Goal: Task Accomplishment & Management: Use online tool/utility

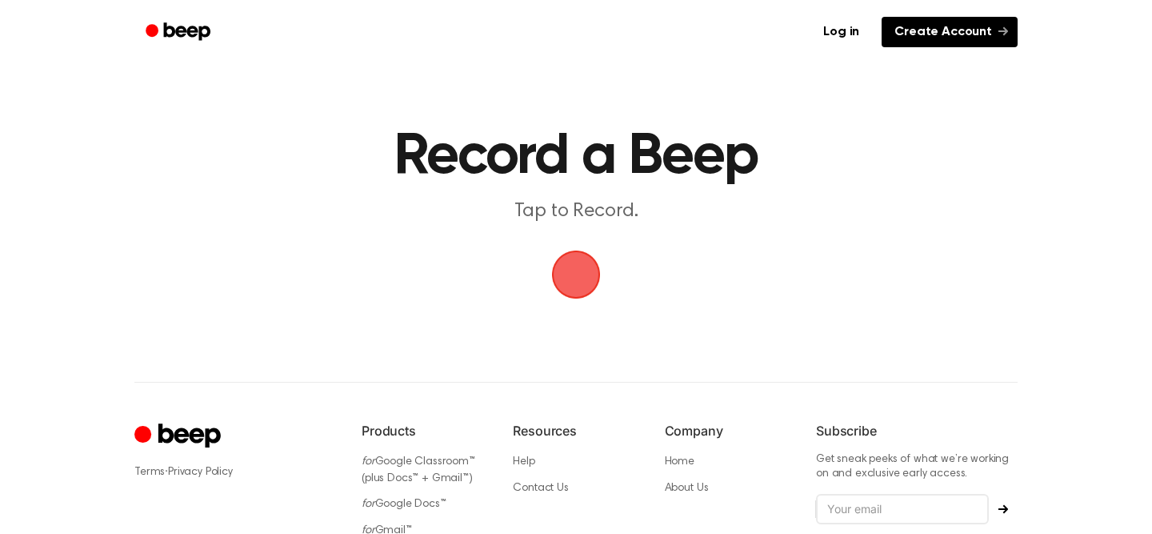
click at [924, 33] on link "Create Account" at bounding box center [950, 32] width 136 height 30
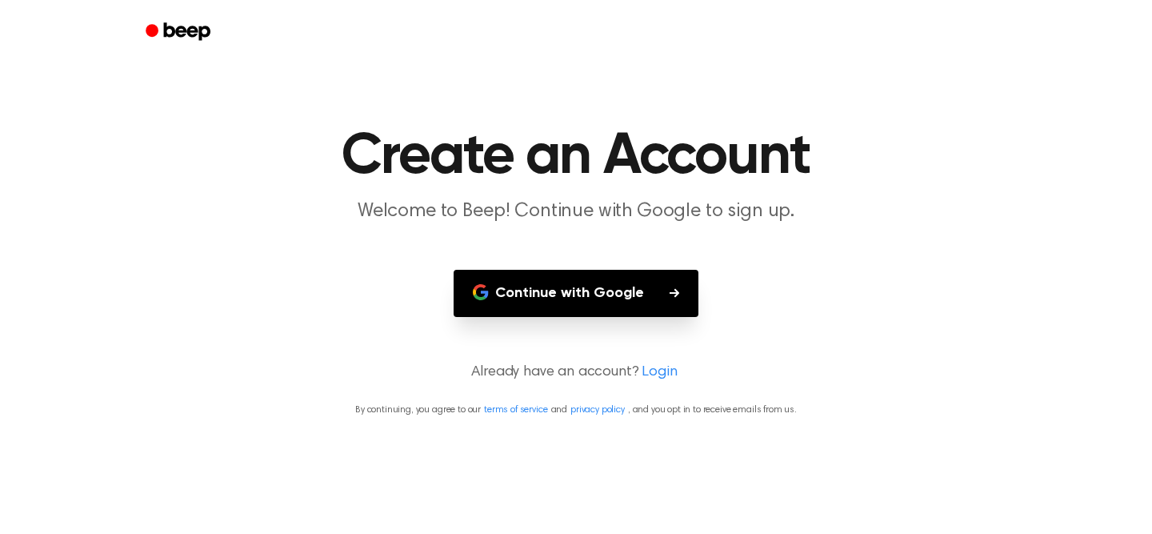
click at [632, 290] on button "Continue with Google" at bounding box center [576, 293] width 245 height 47
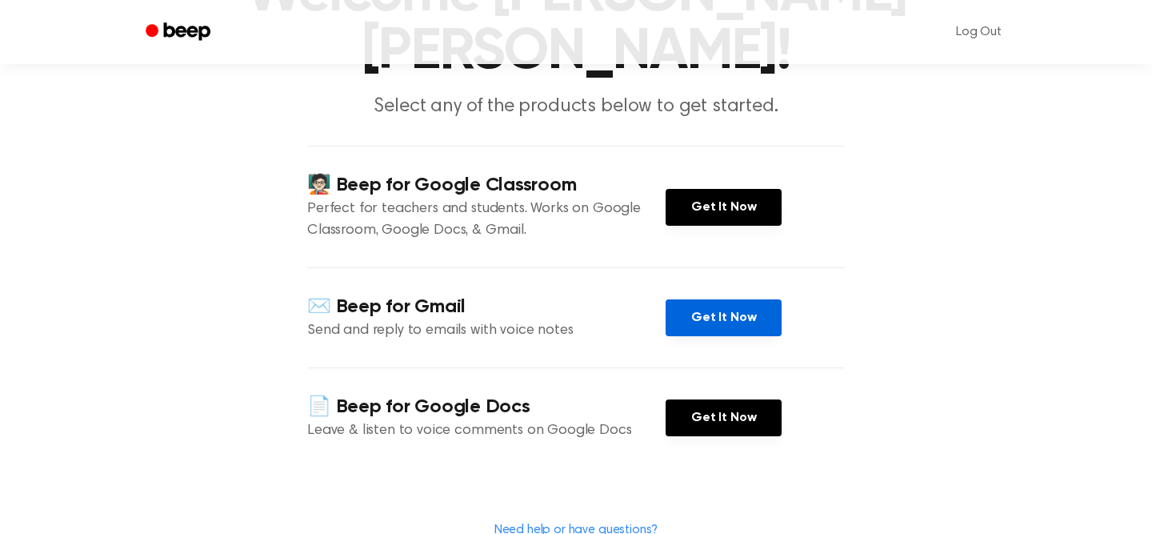
scroll to position [163, 0]
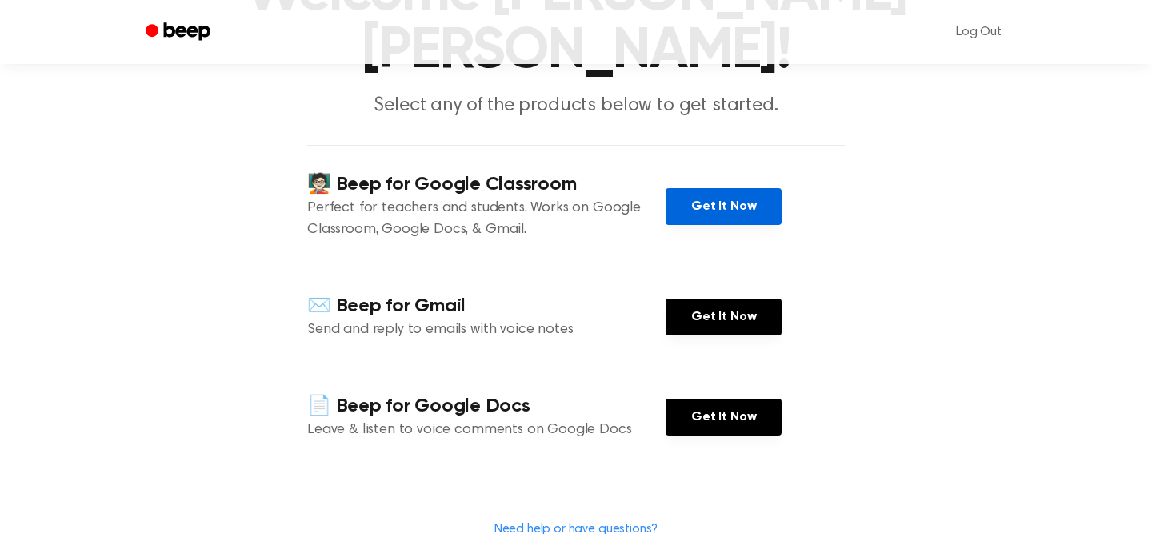
click at [734, 210] on link "Get It Now" at bounding box center [724, 206] width 116 height 37
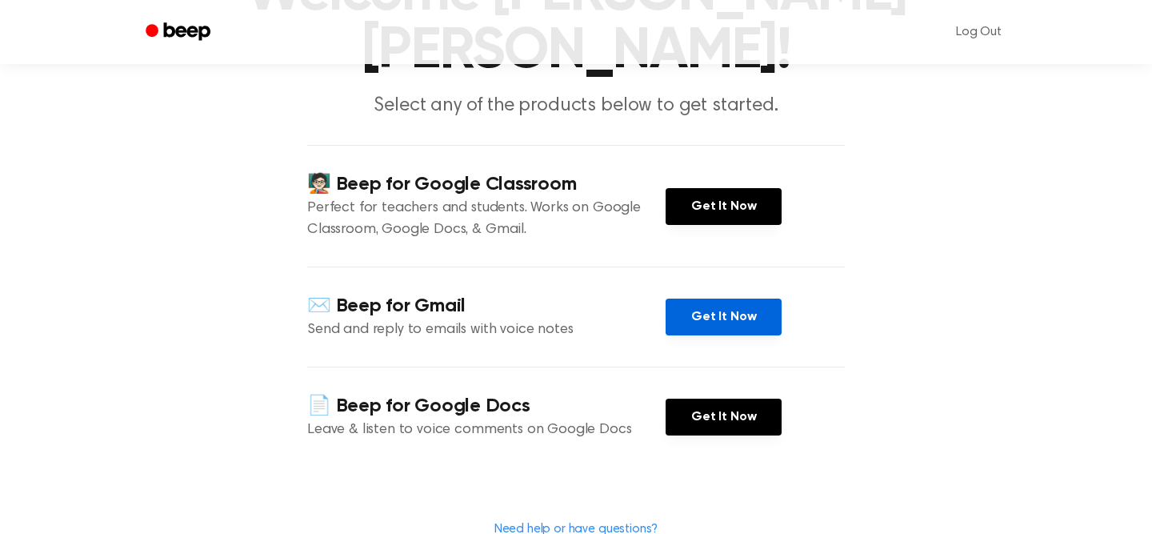
click at [716, 327] on link "Get It Now" at bounding box center [724, 316] width 116 height 37
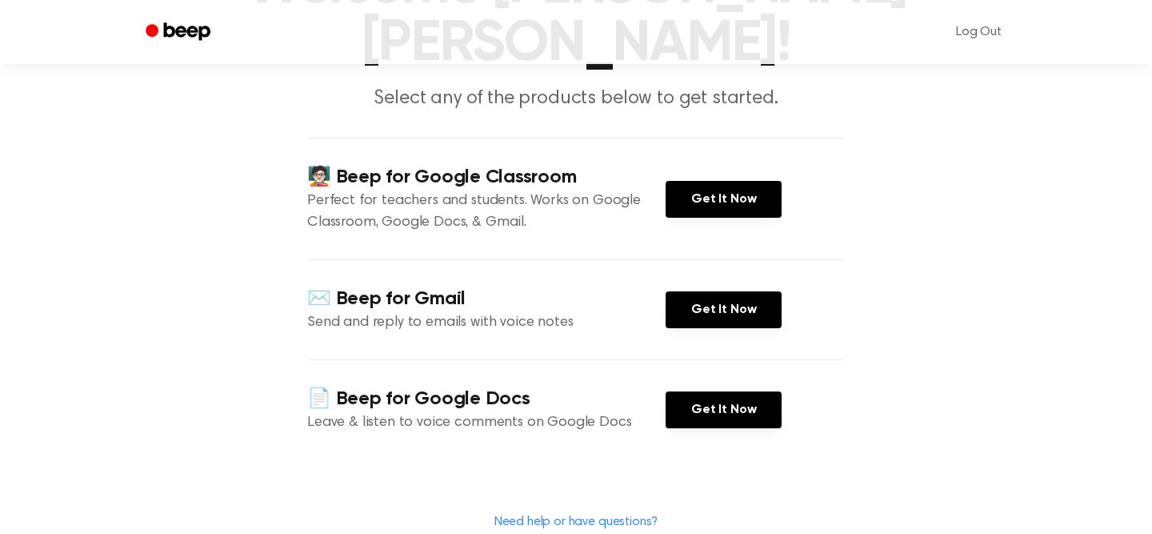
scroll to position [574, 0]
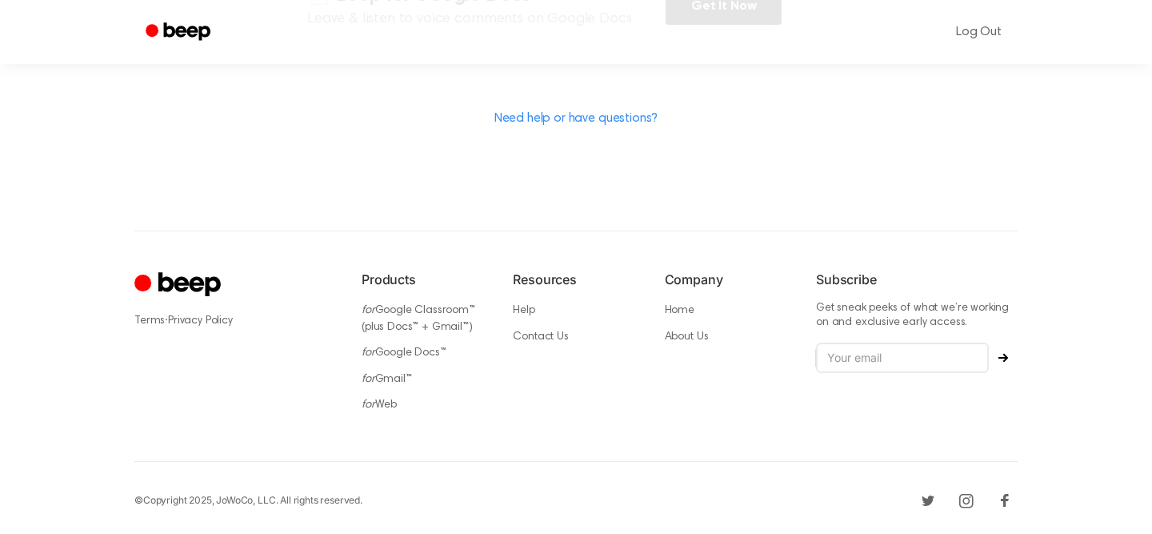
click at [379, 410] on div "Products for Google Classroom™ (plus Docs™ + Gmail™) for Google Docs™ for Gmail…" at bounding box center [425, 346] width 126 height 153
click at [379, 399] on link "for Web" at bounding box center [379, 404] width 35 height 11
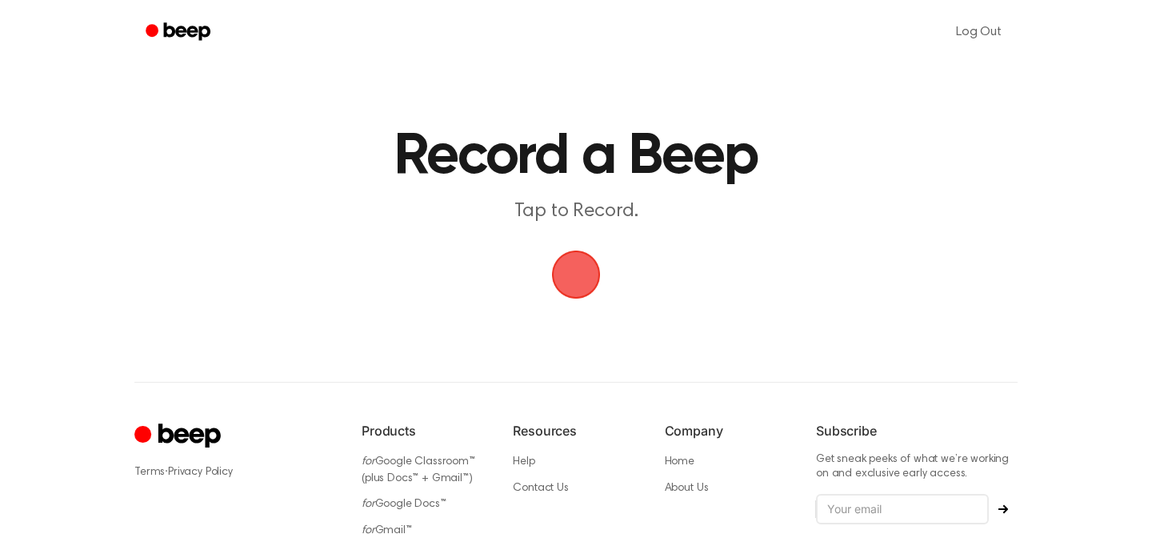
click at [580, 264] on span "button" at bounding box center [576, 274] width 62 height 62
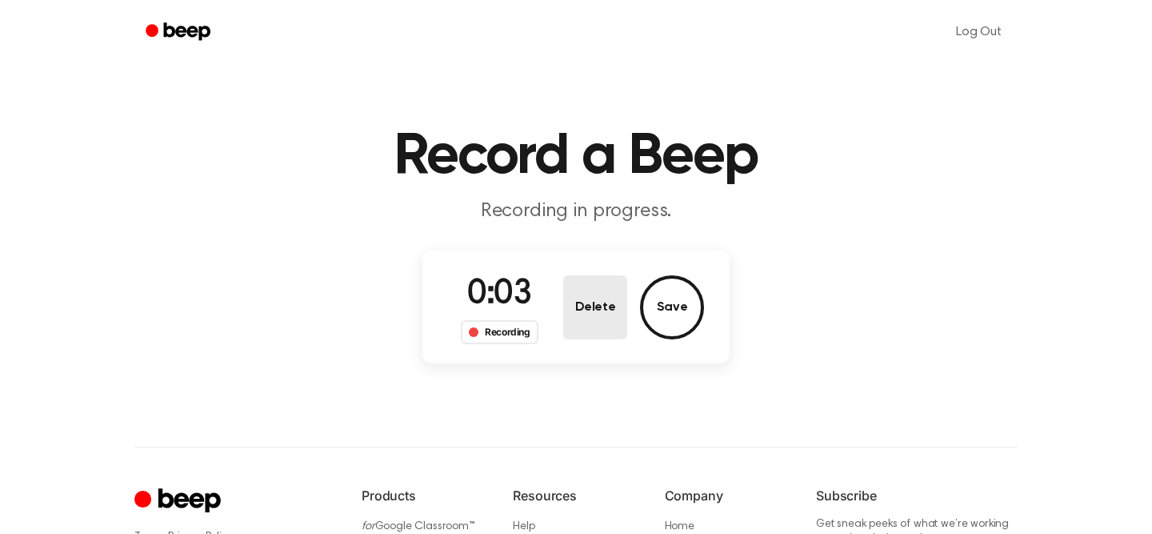
click at [612, 296] on button "Delete" at bounding box center [595, 307] width 64 height 64
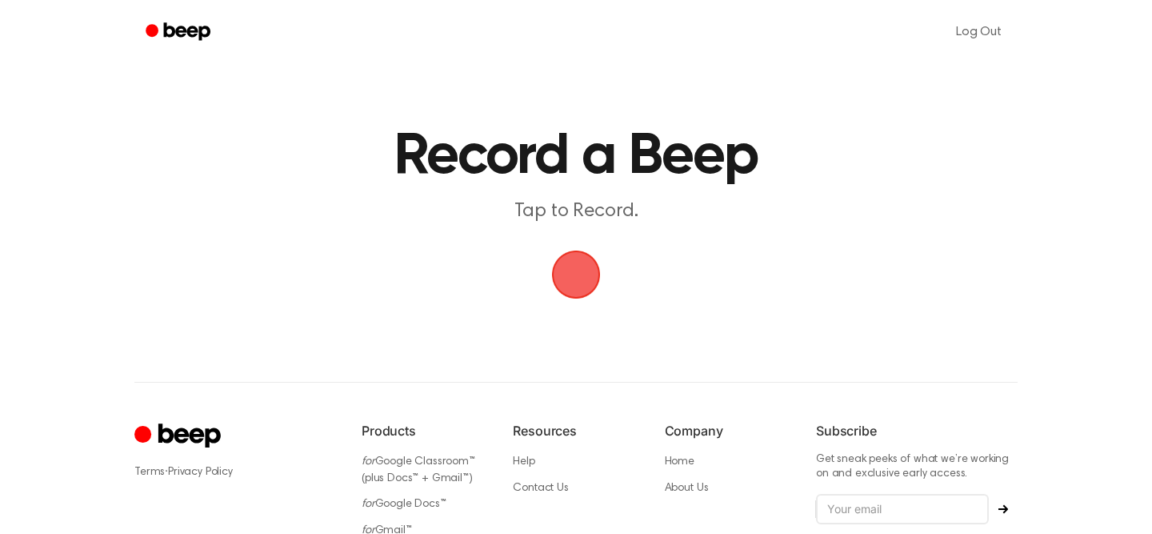
click at [578, 282] on span "button" at bounding box center [576, 274] width 69 height 69
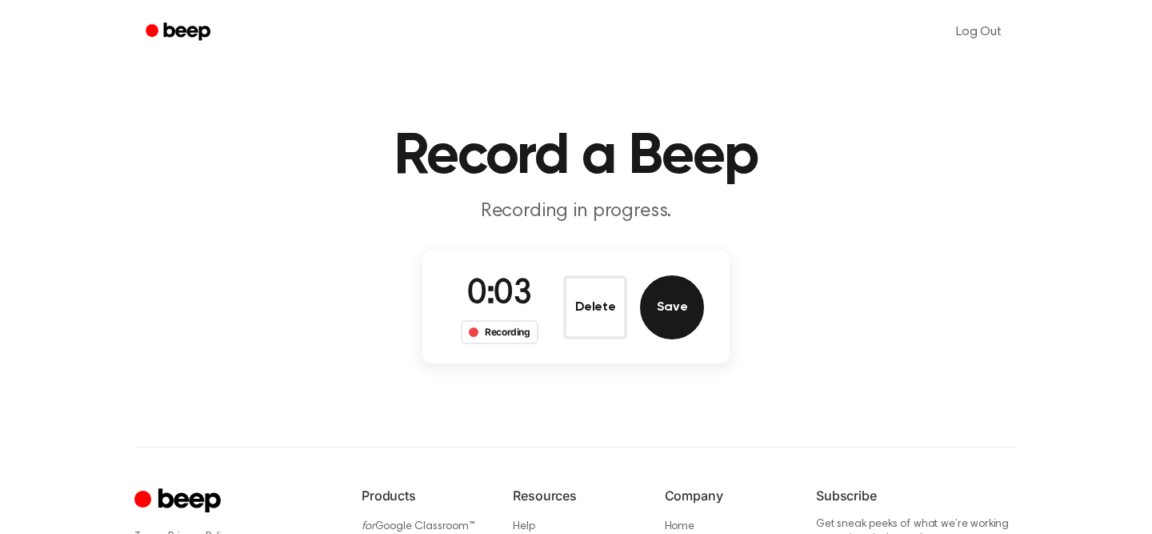
click at [674, 305] on button "Save" at bounding box center [672, 307] width 64 height 64
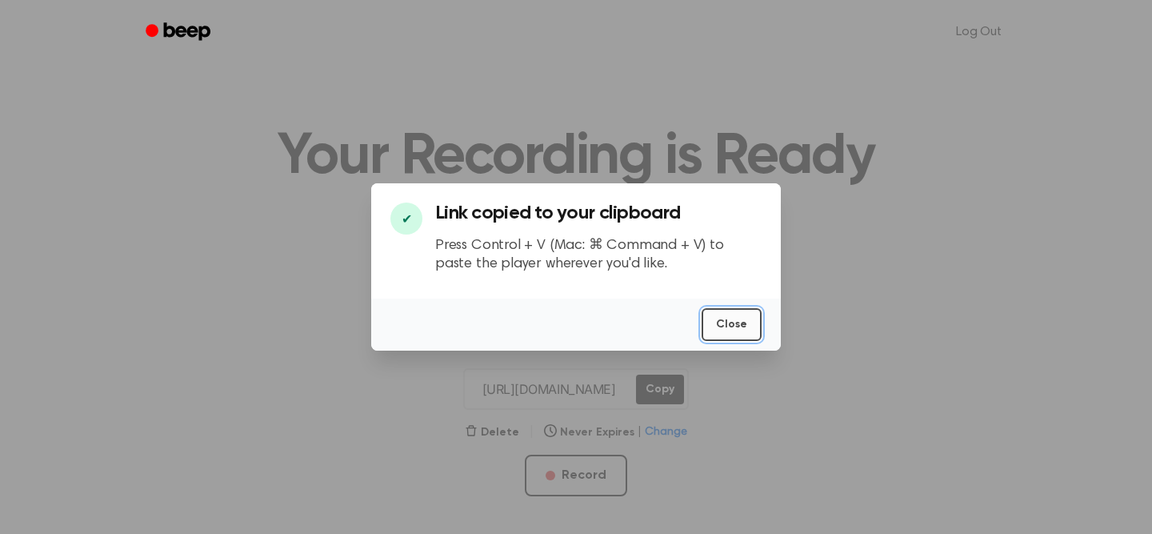
click at [735, 321] on button "Close" at bounding box center [732, 324] width 60 height 33
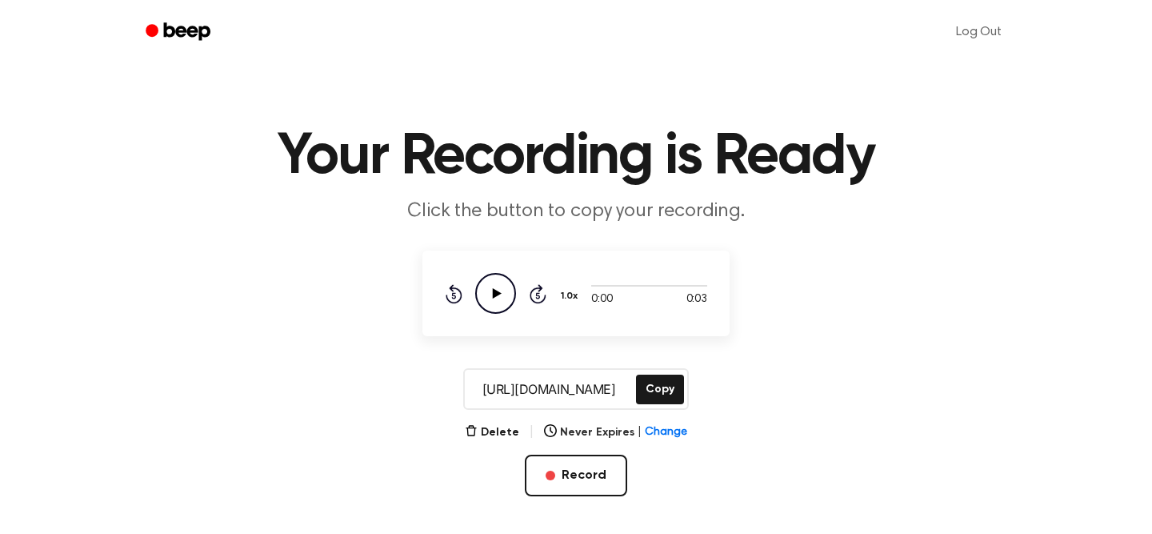
click at [500, 290] on icon "Play Audio" at bounding box center [495, 293] width 41 height 41
click at [500, 290] on icon "Pause Audio" at bounding box center [495, 293] width 41 height 41
click at [499, 290] on icon "Play Audio" at bounding box center [495, 293] width 41 height 41
click at [666, 395] on button "Copy" at bounding box center [660, 389] width 48 height 30
click at [490, 288] on icon "Play Audio" at bounding box center [495, 293] width 41 height 41
